Goal: Information Seeking & Learning: Understand process/instructions

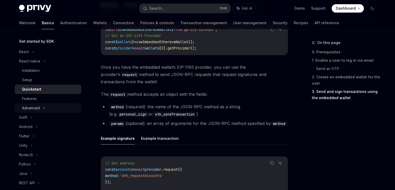
scroll to position [52, 0]
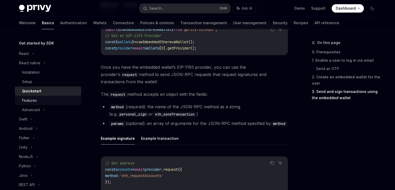
click at [39, 98] on div "Features" at bounding box center [50, 100] width 56 height 6
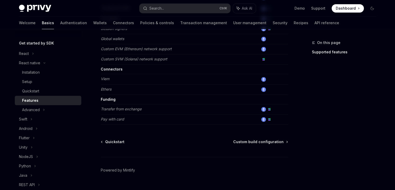
scroll to position [292, 0]
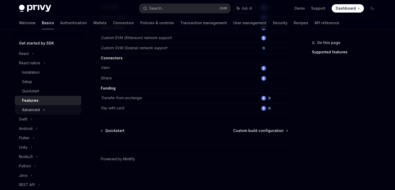
click at [34, 106] on div "Advanced" at bounding box center [48, 109] width 66 height 9
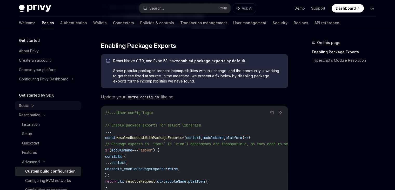
click at [19, 106] on div "React" at bounding box center [24, 105] width 10 height 6
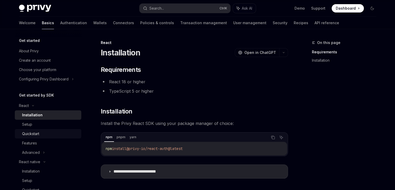
click at [36, 137] on link "Quickstart" at bounding box center [48, 133] width 66 height 9
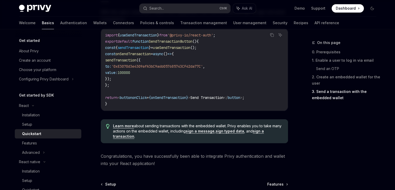
scroll to position [563, 0]
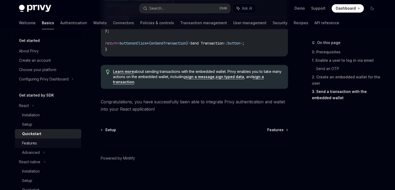
click at [22, 139] on link "Features" at bounding box center [48, 142] width 66 height 9
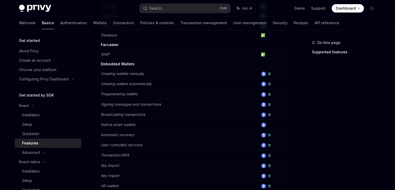
scroll to position [78, 0]
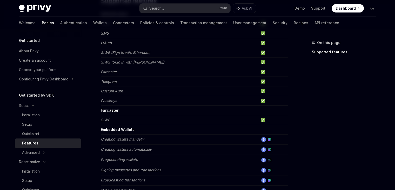
click at [121, 77] on td "Telegram" at bounding box center [180, 82] width 158 height 10
click at [29, 151] on div "Advanced" at bounding box center [31, 152] width 18 height 6
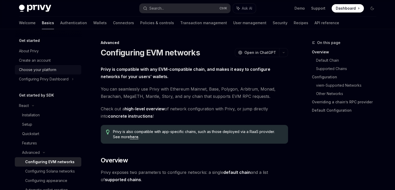
click at [40, 68] on div "Choose your platform" at bounding box center [37, 69] width 37 height 6
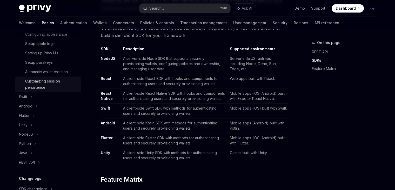
scroll to position [236, 0]
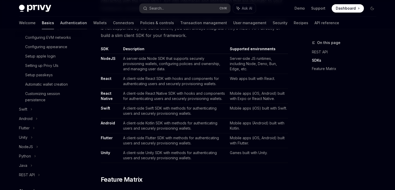
click at [60, 22] on link "Authentication" at bounding box center [73, 23] width 27 height 12
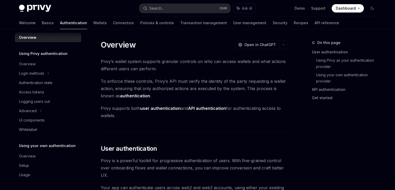
scroll to position [5, 0]
click at [48, 77] on div "Login methods" at bounding box center [48, 73] width 66 height 9
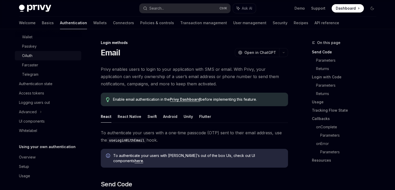
scroll to position [70, 0]
click at [30, 57] on div "OAuth" at bounding box center [27, 54] width 10 height 6
type textarea "*"
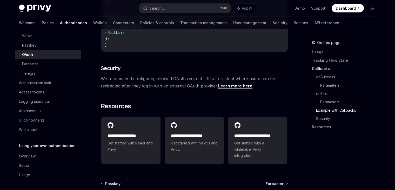
scroll to position [1130, 0]
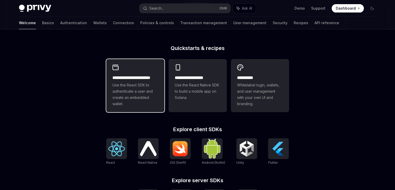
scroll to position [182, 0]
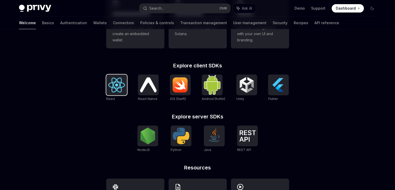
click at [123, 86] on img at bounding box center [116, 84] width 17 height 15
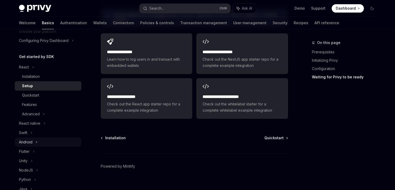
scroll to position [52, 0]
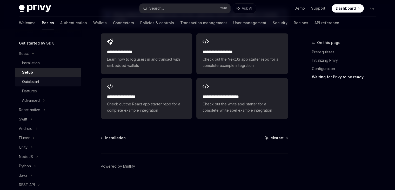
click at [39, 84] on div "Quickstart" at bounding box center [50, 81] width 56 height 6
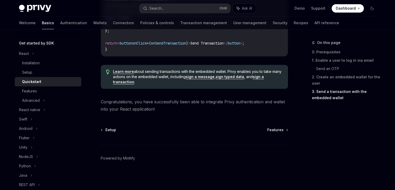
scroll to position [563, 0]
click at [30, 95] on link "Features" at bounding box center [48, 90] width 66 height 9
type textarea "*"
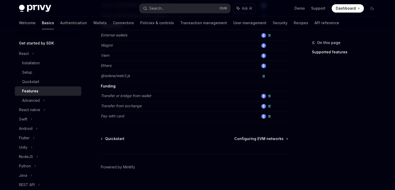
scroll to position [362, 0]
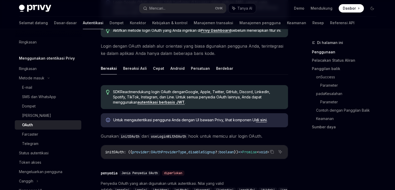
scroll to position [104, 0]
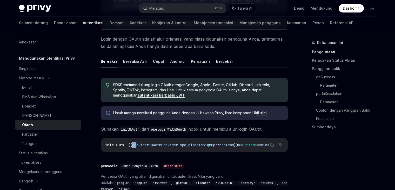
drag, startPoint x: 133, startPoint y: 153, endPoint x: 140, endPoint y: 152, distance: 7.1
click at [140, 151] on div "initOAuth : ({ provider : OAuthProviderType , disableSignup ?: boolean }) => Pr…" at bounding box center [194, 145] width 187 height 14
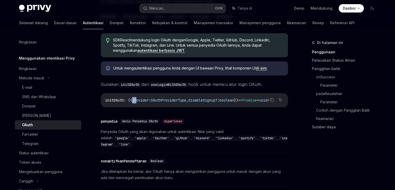
scroll to position [156, 0]
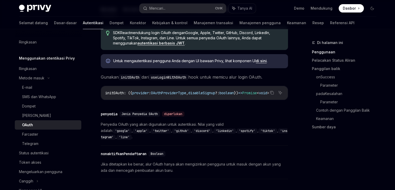
click at [180, 116] on font "diperlukan" at bounding box center [173, 114] width 18 height 4
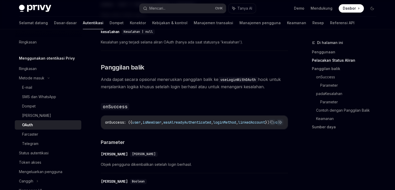
scroll to position [623, 0]
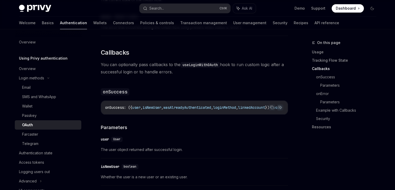
click at [256, 61] on span "You can optionally pass callbacks to the useLoginWithOAuth hook to run custom l…" at bounding box center [194, 68] width 187 height 15
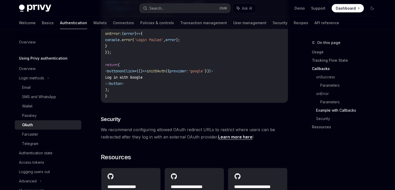
scroll to position [1039, 0]
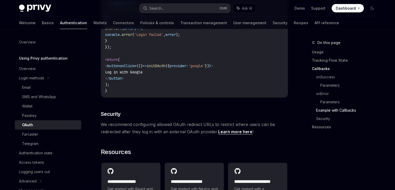
click at [221, 121] on span "We recommend configuring allowed OAuth redirect URLs to restrict where users ca…" at bounding box center [194, 128] width 187 height 15
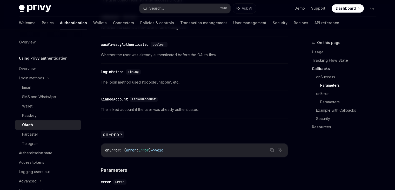
scroll to position [701, 0]
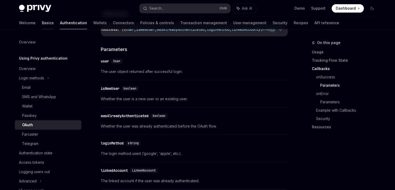
click at [42, 24] on link "Basics" at bounding box center [48, 23] width 12 height 12
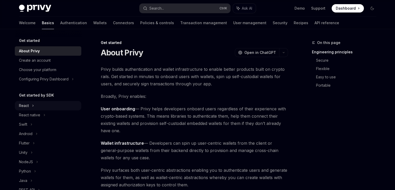
click at [30, 108] on div "React" at bounding box center [48, 105] width 66 height 9
type textarea "*"
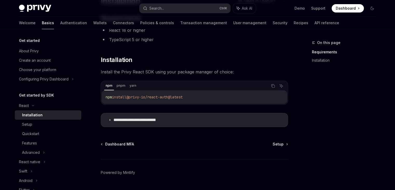
scroll to position [52, 0]
click at [145, 120] on p "**********" at bounding box center [142, 119] width 59 height 5
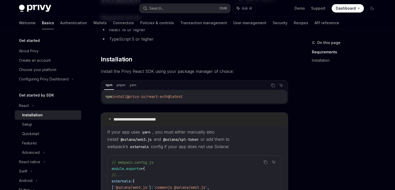
click at [145, 118] on p "**********" at bounding box center [142, 119] width 59 height 5
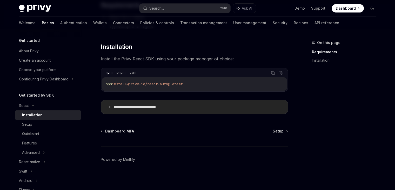
scroll to position [65, 0]
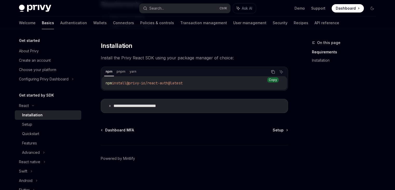
click at [270, 71] on button "Copy the contents from the code block" at bounding box center [273, 71] width 7 height 7
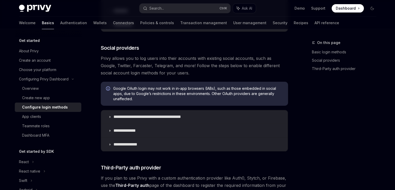
scroll to position [156, 0]
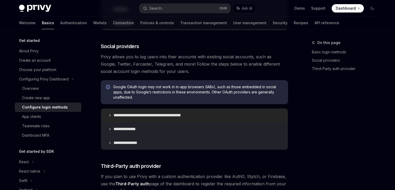
click at [152, 110] on summary "**********" at bounding box center [194, 115] width 187 height 14
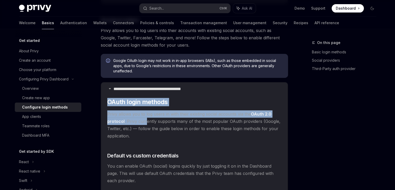
scroll to position [182, 0]
drag, startPoint x: 108, startPoint y: 102, endPoint x: 144, endPoint y: 117, distance: 39.4
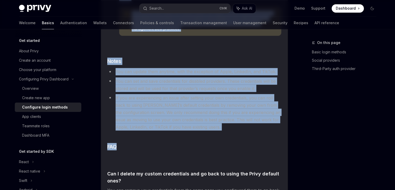
scroll to position [909, 0]
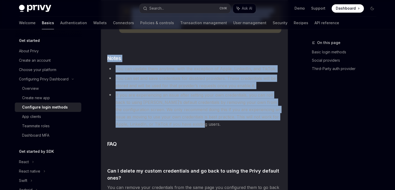
drag, startPoint x: 113, startPoint y: 89, endPoint x: 189, endPoint y: 110, distance: 78.7
copy details "**********"
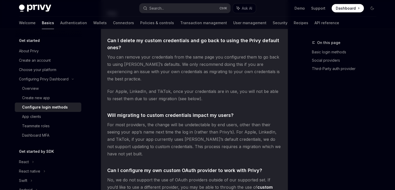
scroll to position [883, 0]
